Goal: Navigation & Orientation: Understand site structure

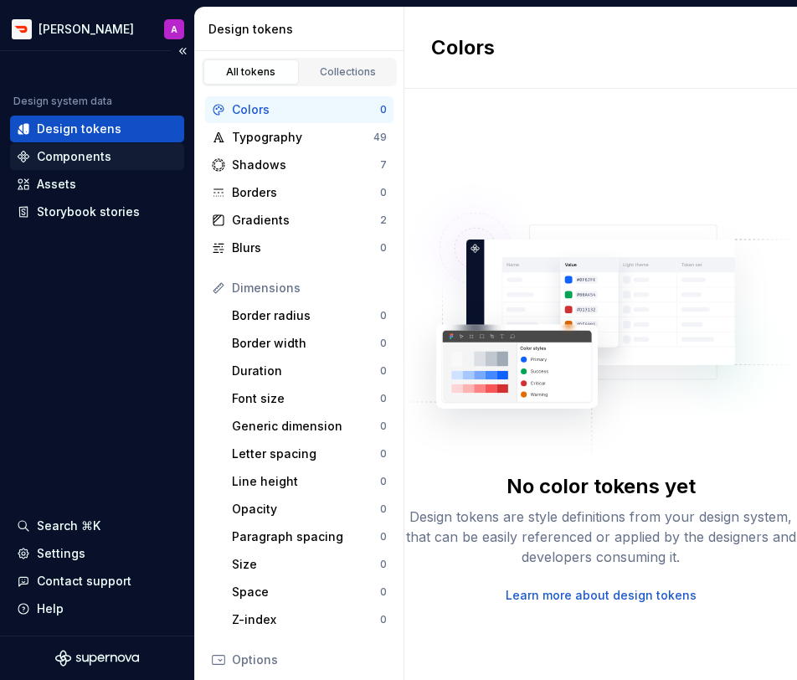
click at [117, 166] on div "Components" at bounding box center [97, 156] width 174 height 27
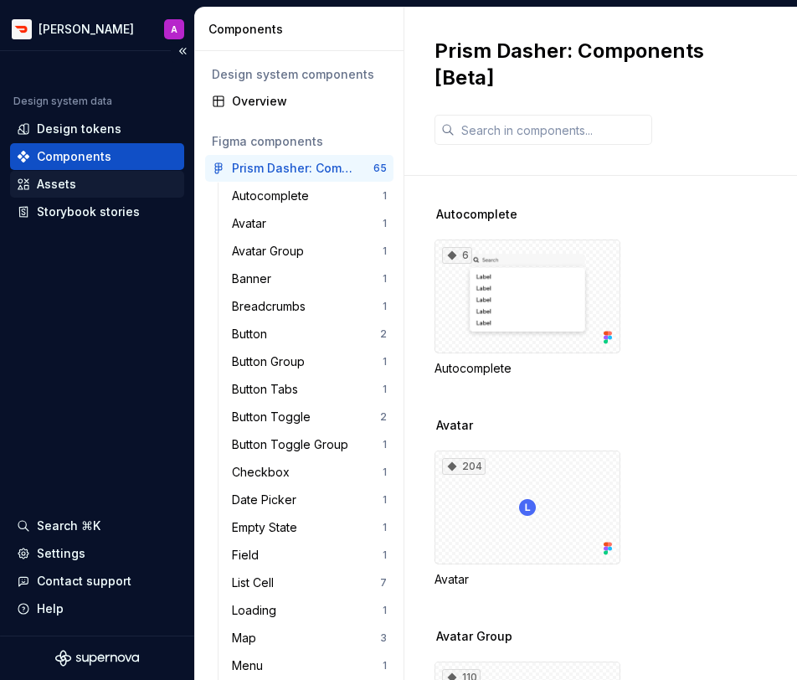
click at [100, 192] on div "Assets" at bounding box center [97, 184] width 161 height 17
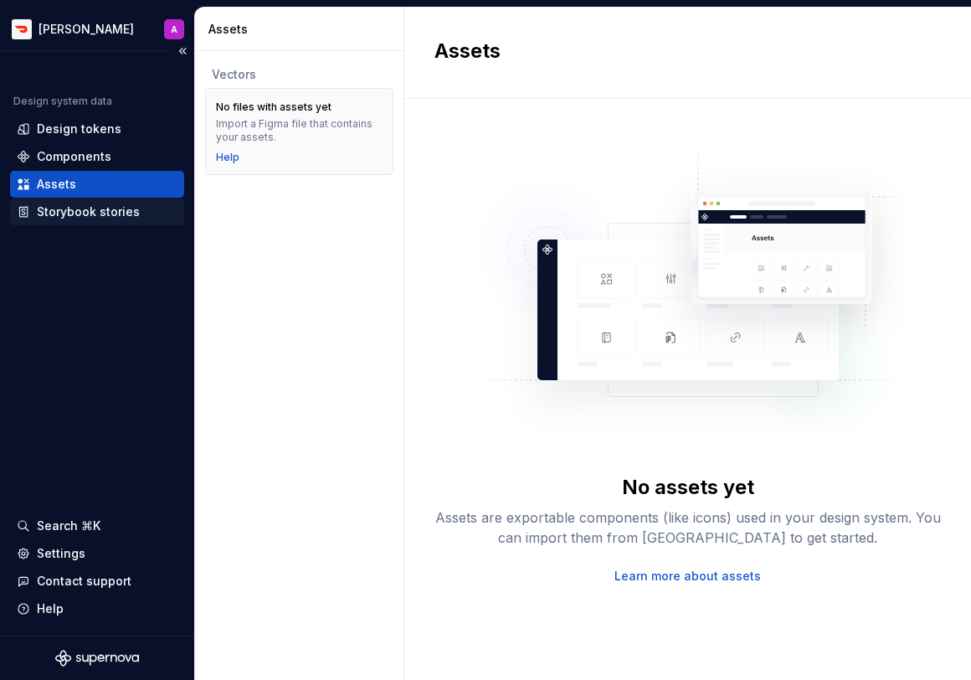
click at [110, 207] on div "Storybook stories" at bounding box center [88, 211] width 103 height 17
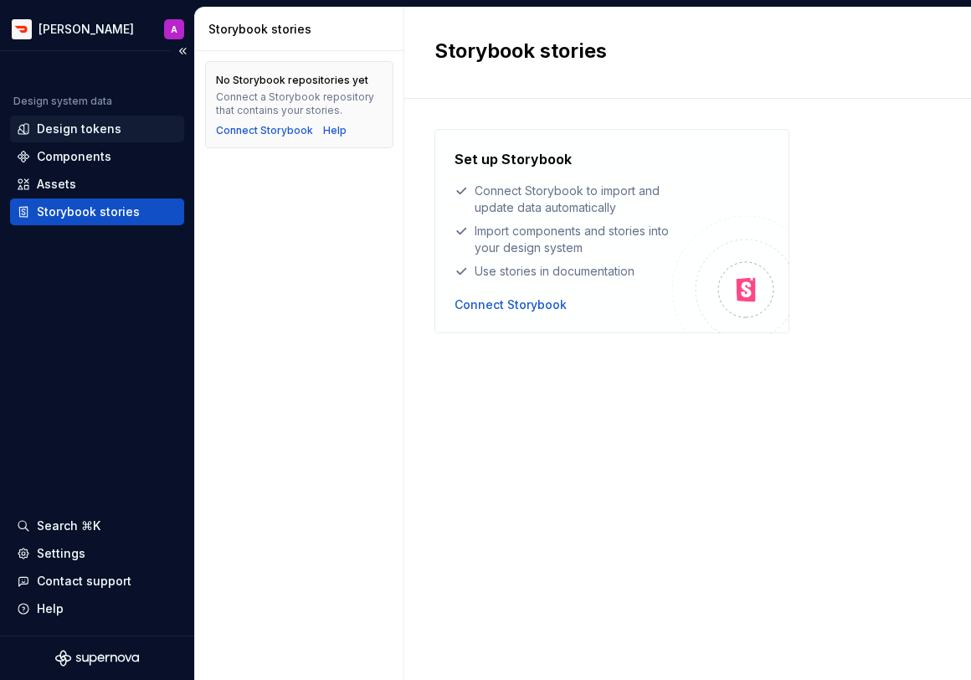
click at [80, 124] on div "Design tokens" at bounding box center [79, 129] width 85 height 17
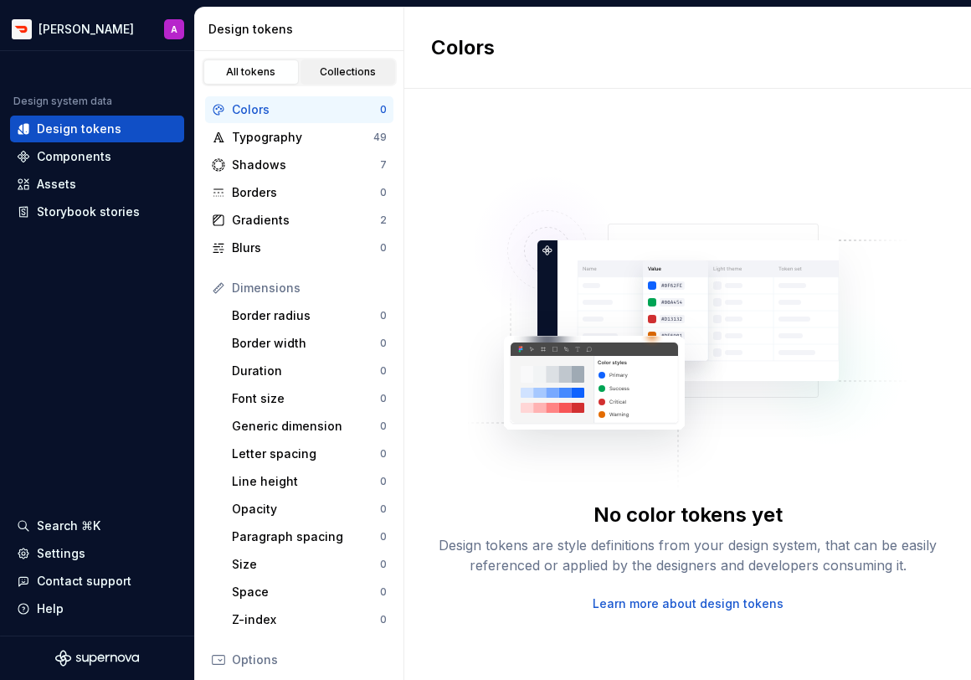
click at [337, 79] on link "Collections" at bounding box center [348, 71] width 95 height 25
